Goal: Check status: Check status

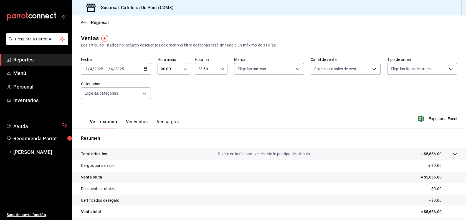
click at [100, 73] on div "[DATE] [DATE] - [DATE] [DATE]" at bounding box center [116, 69] width 70 height 12
click at [103, 85] on span "Hoy" at bounding box center [107, 86] width 43 height 6
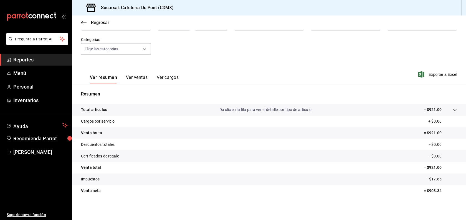
scroll to position [45, 0]
click at [43, 62] on span "Reportes" at bounding box center [40, 59] width 54 height 7
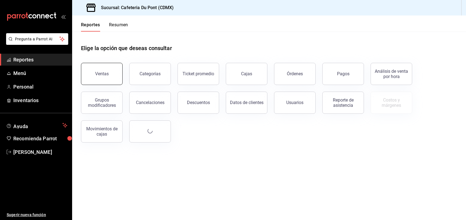
click at [101, 75] on div "Ventas" at bounding box center [102, 73] width 14 height 5
